Goal: Find specific fact: Find contact information

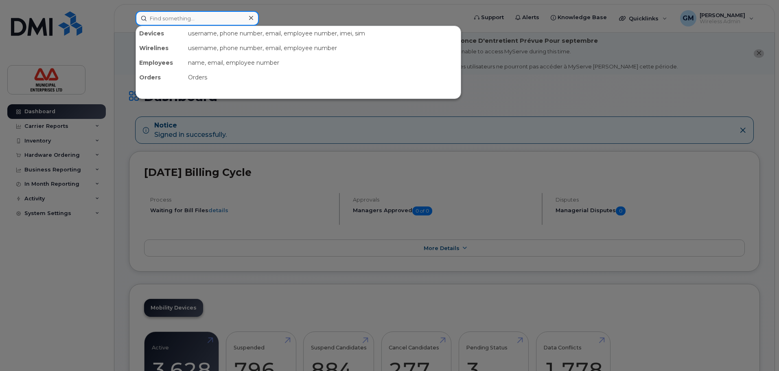
click at [173, 20] on input at bounding box center [197, 18] width 123 height 15
paste input "506 850-0600"
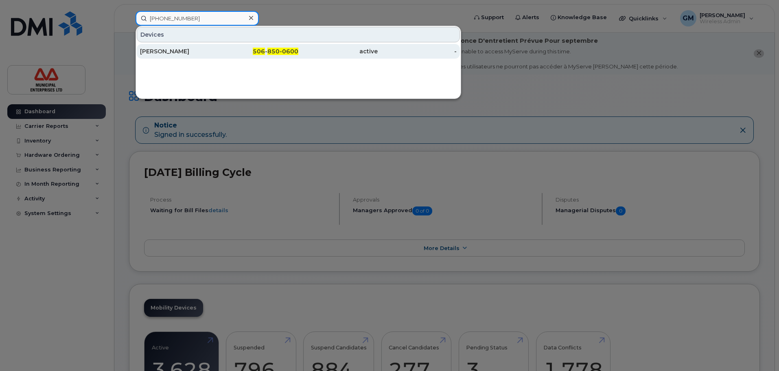
type input "506 850-0600"
click at [149, 49] on div "[PERSON_NAME]" at bounding box center [179, 51] width 79 height 8
